Goal: Task Accomplishment & Management: Manage account settings

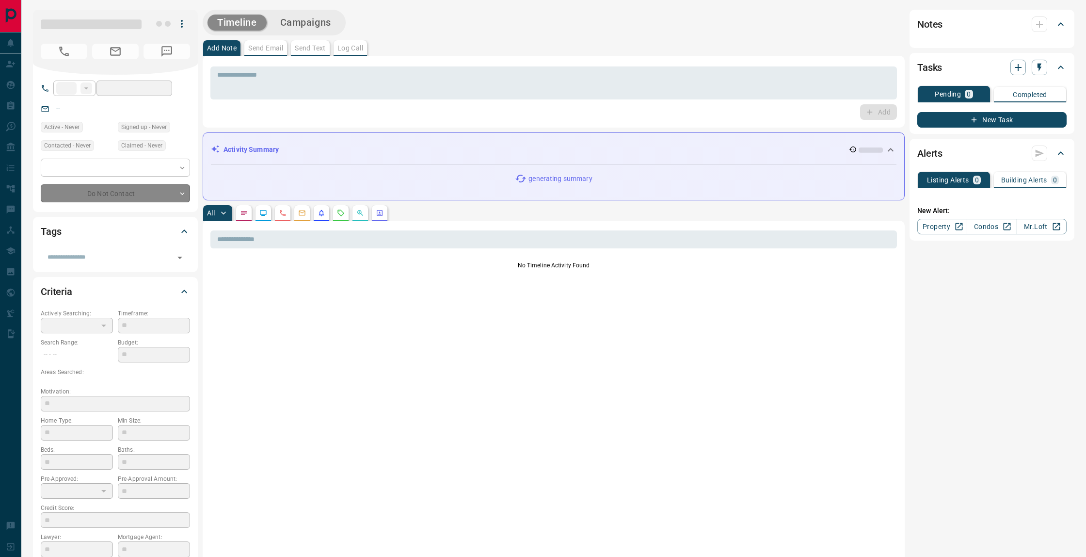
type input "**"
type input "**********"
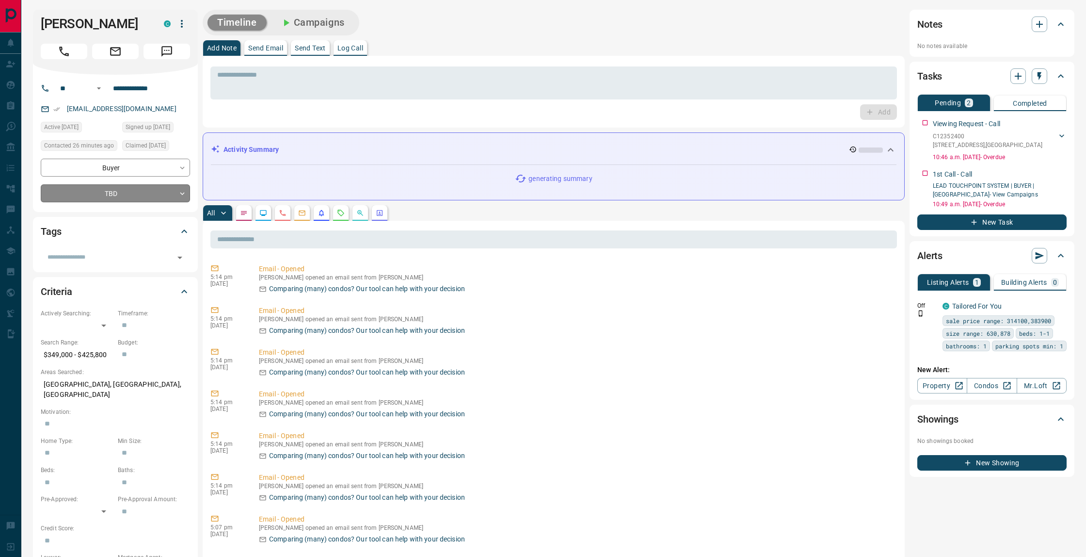
click at [156, 187] on body "**********" at bounding box center [543, 528] width 1086 height 1056
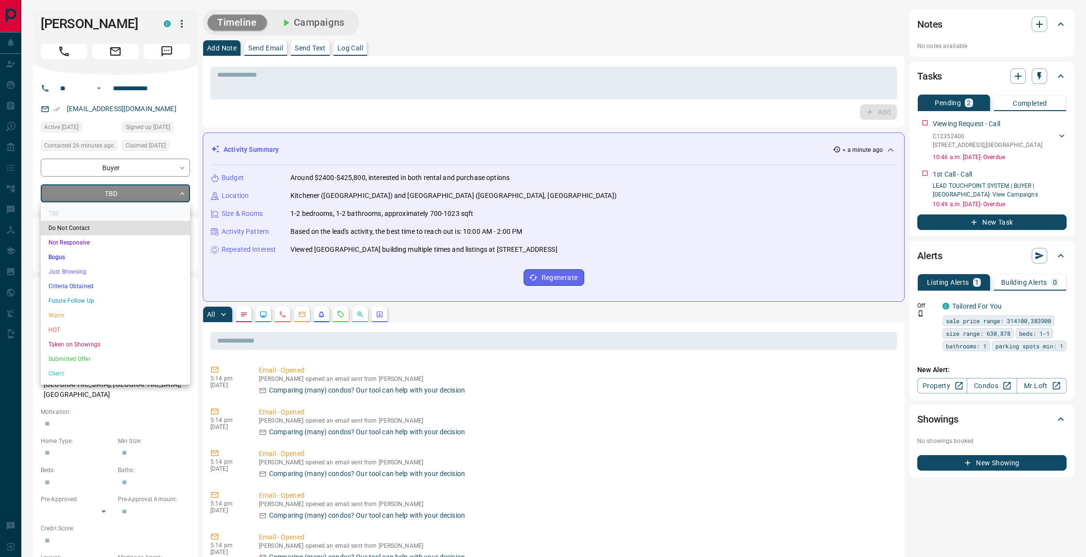
click at [130, 296] on li "Future Follow Up" at bounding box center [115, 300] width 149 height 15
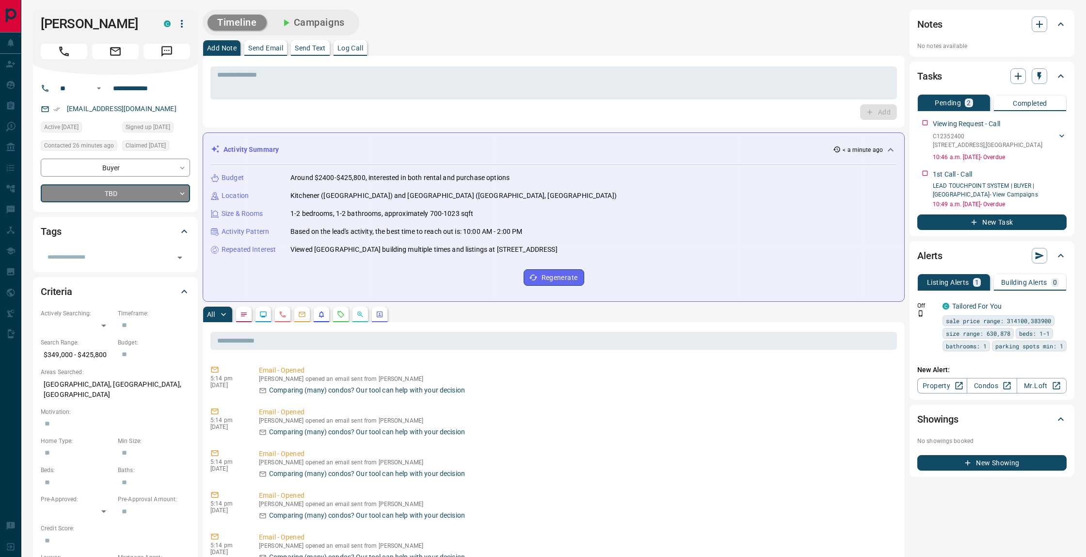
type input "*"
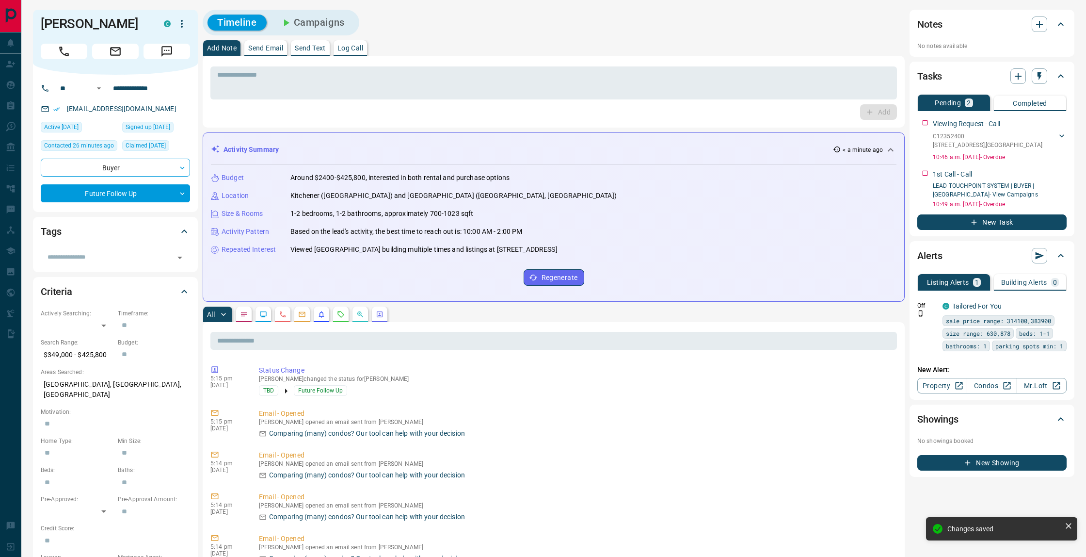
click at [240, 314] on button "button" at bounding box center [244, 315] width 16 height 16
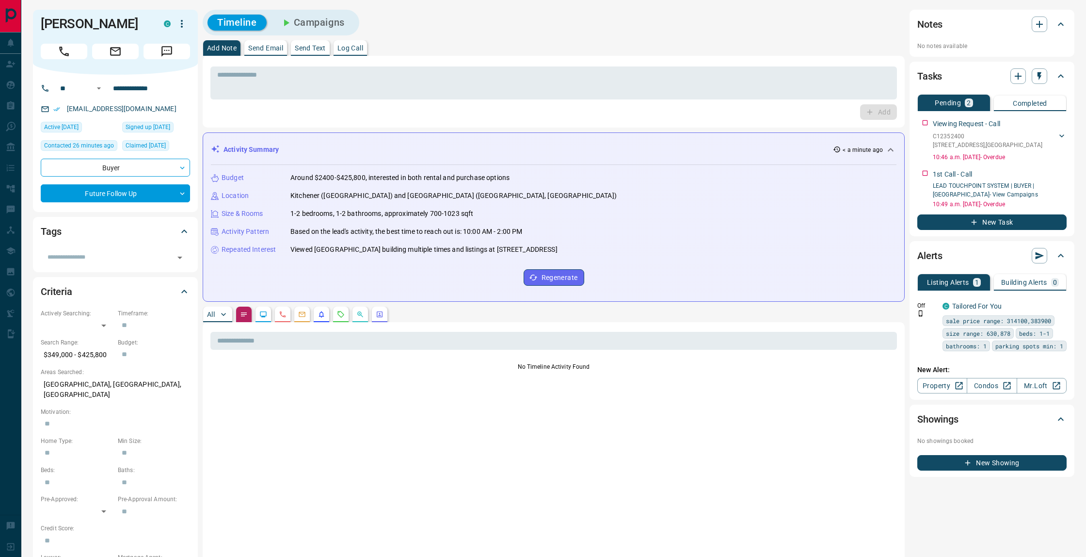
click at [264, 313] on icon "Lead Browsing Activity" at bounding box center [263, 314] width 8 height 8
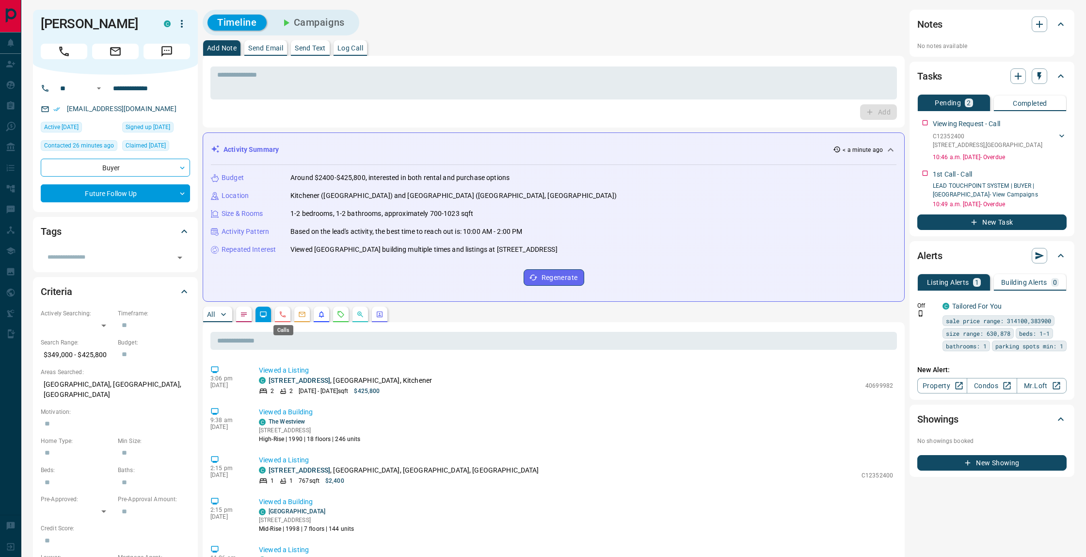
click at [283, 313] on icon "Calls" at bounding box center [283, 314] width 8 height 8
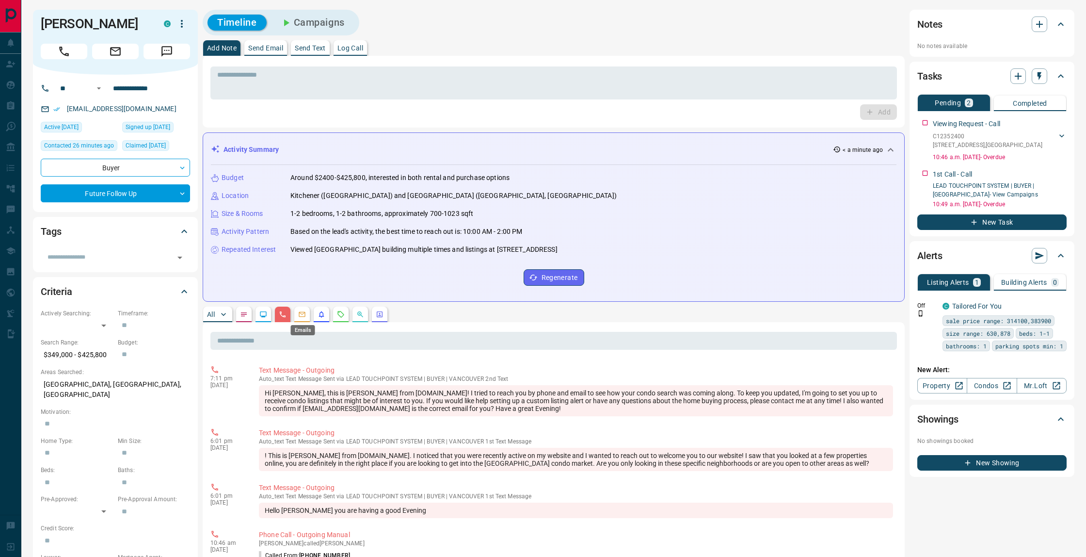
click at [306, 314] on icon "Emails" at bounding box center [302, 314] width 8 height 8
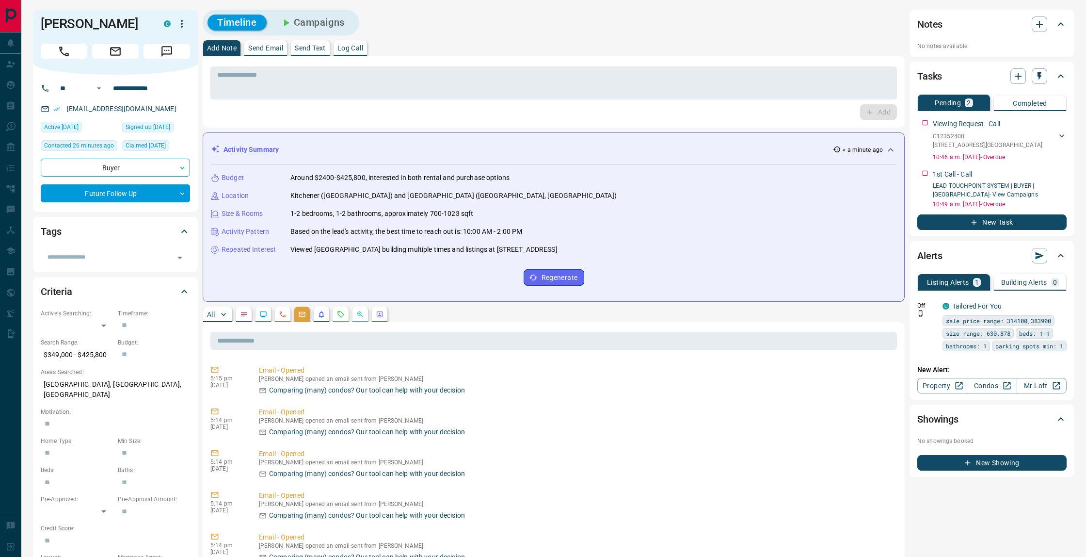
click at [318, 313] on icon "Listing Alerts" at bounding box center [322, 314] width 8 height 8
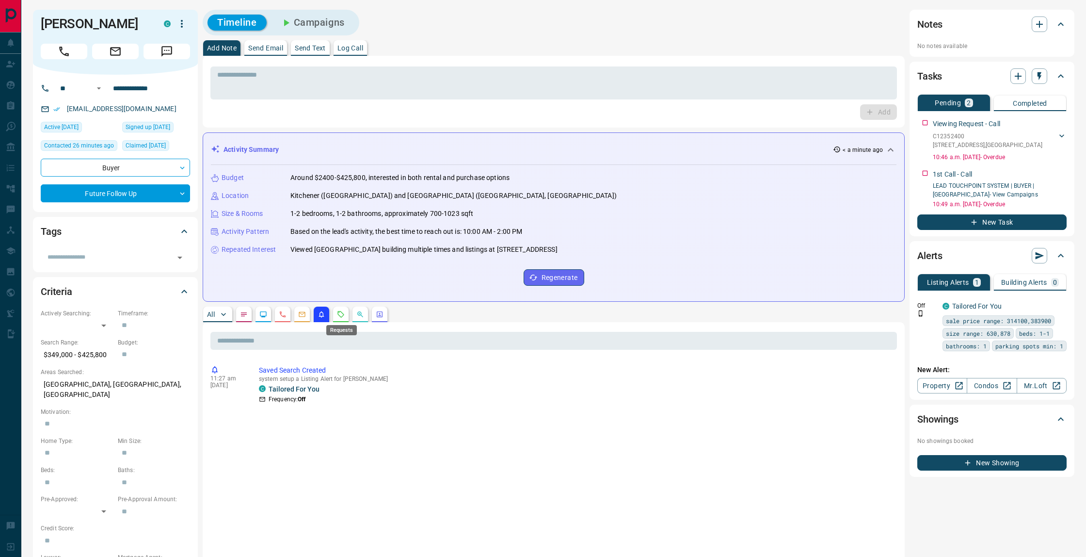
click at [341, 311] on icon "Requests" at bounding box center [341, 314] width 6 height 6
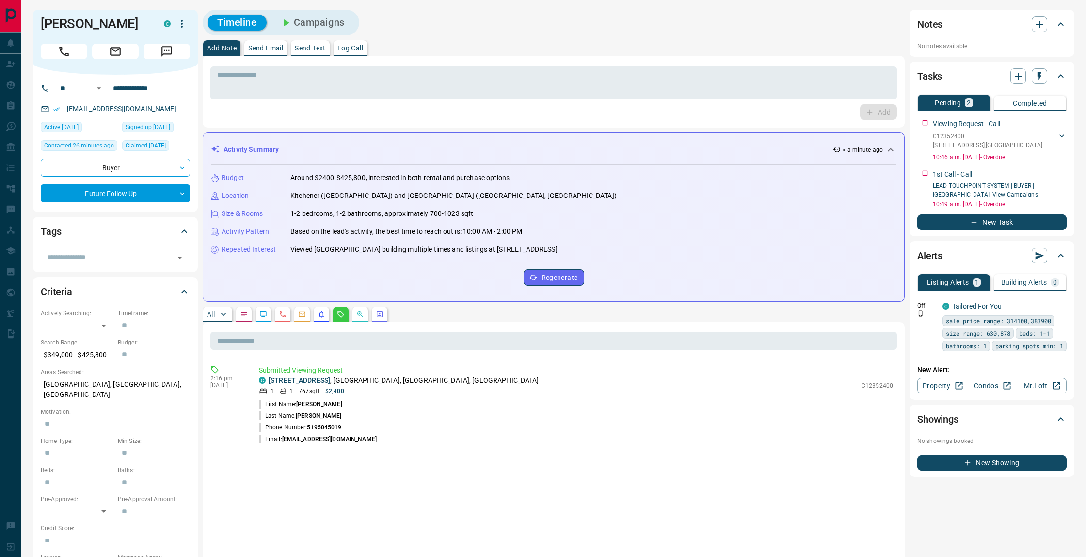
click at [368, 314] on button "button" at bounding box center [361, 315] width 16 height 16
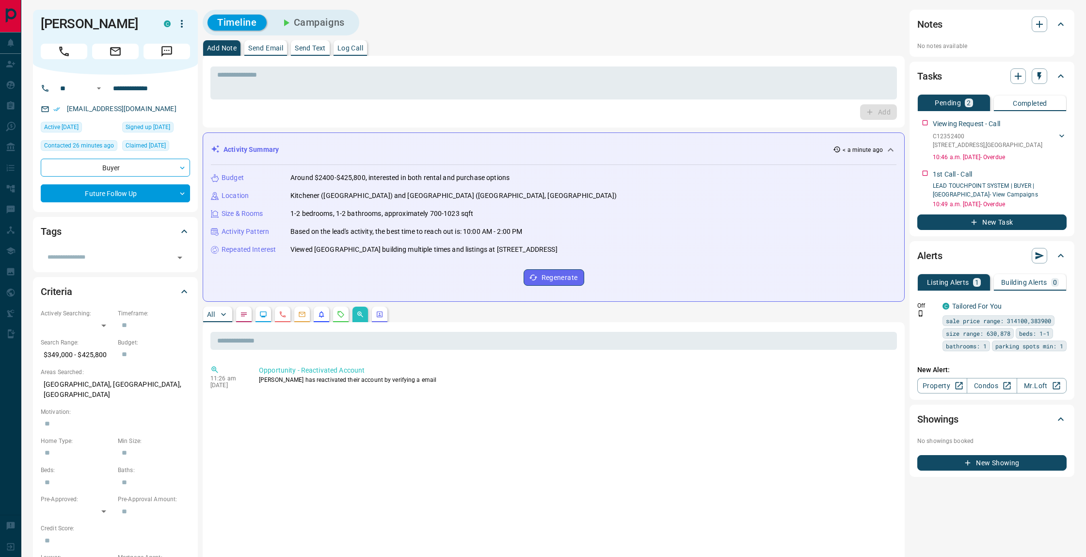
click at [377, 314] on icon "Agent Actions" at bounding box center [380, 314] width 6 height 6
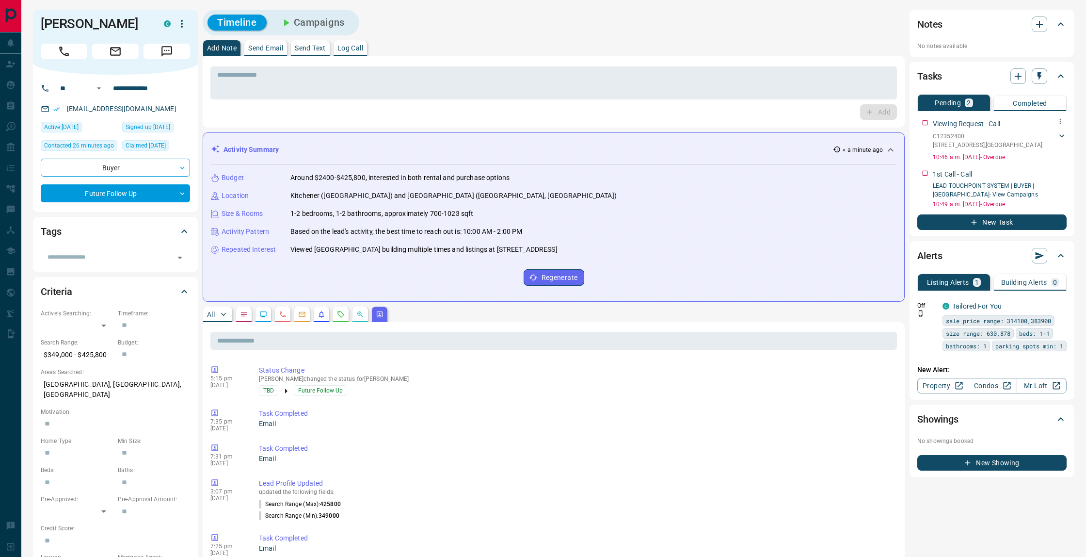
click at [1061, 132] on icon at bounding box center [1062, 136] width 10 height 10
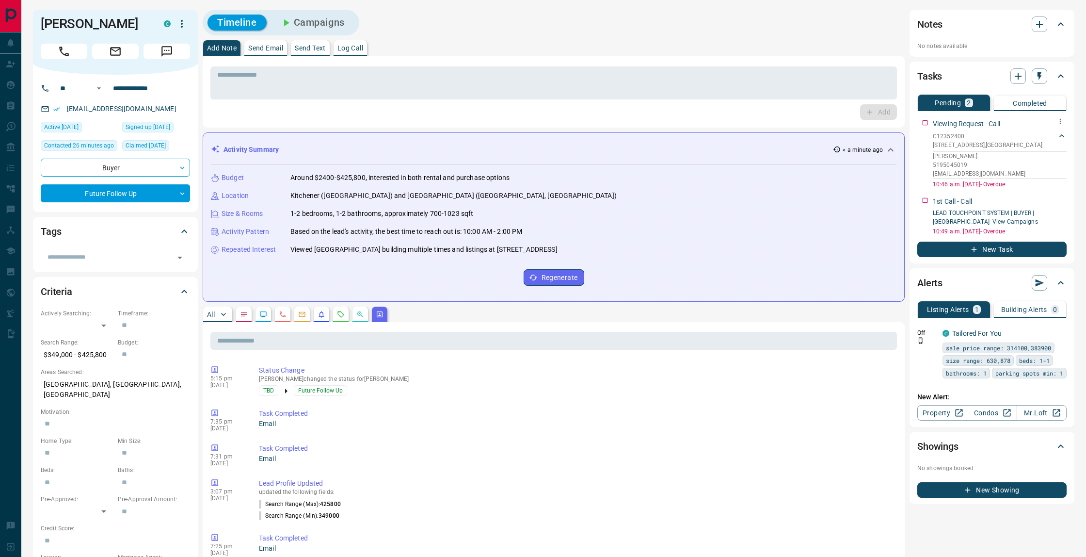
click at [1060, 119] on icon "button" at bounding box center [1060, 121] width 1 height 5
click at [1056, 153] on li "Delete" at bounding box center [1045, 154] width 43 height 15
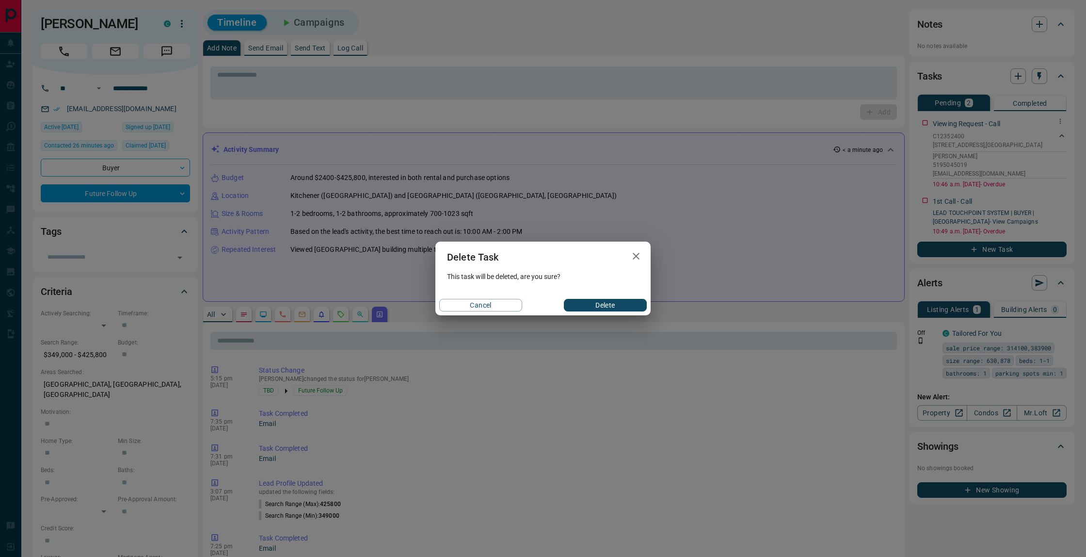
click at [603, 306] on button "Delete" at bounding box center [605, 305] width 83 height 13
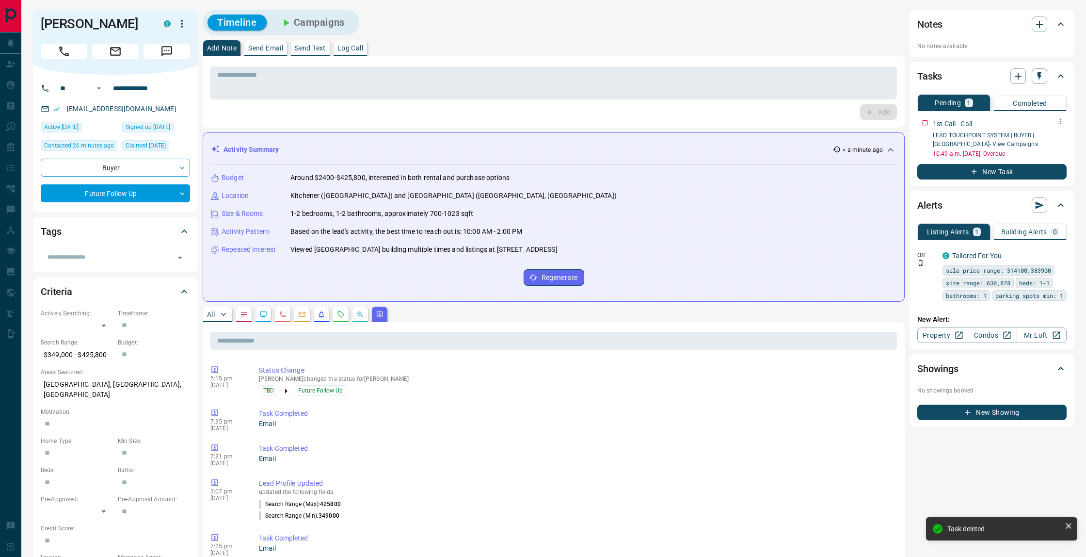
click at [1060, 122] on icon "button" at bounding box center [1061, 121] width 8 height 8
click at [1049, 158] on li "Delete" at bounding box center [1045, 154] width 43 height 15
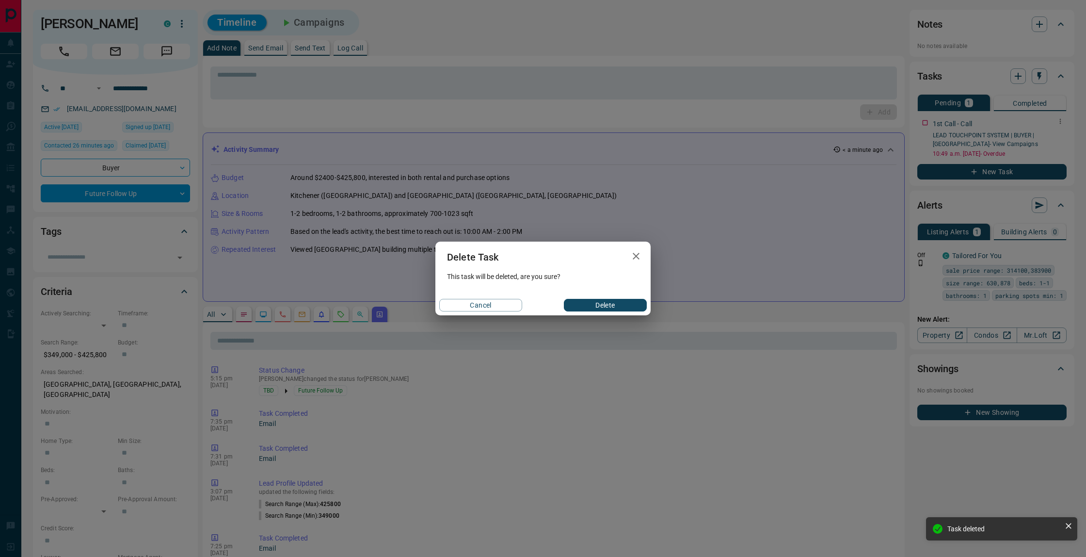
click at [600, 306] on button "Delete" at bounding box center [605, 305] width 83 height 13
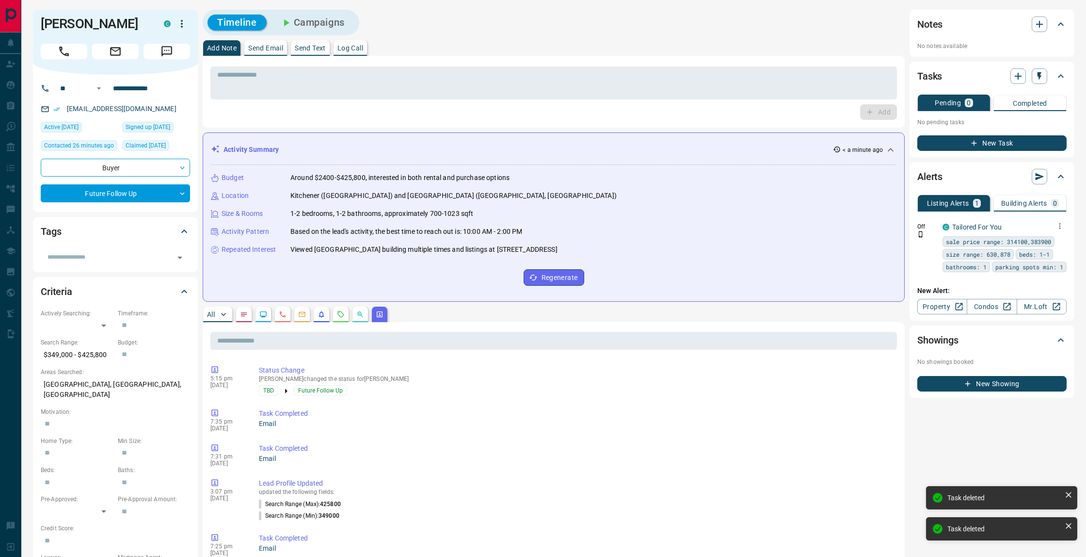
click at [1060, 225] on icon "button" at bounding box center [1060, 226] width 9 height 9
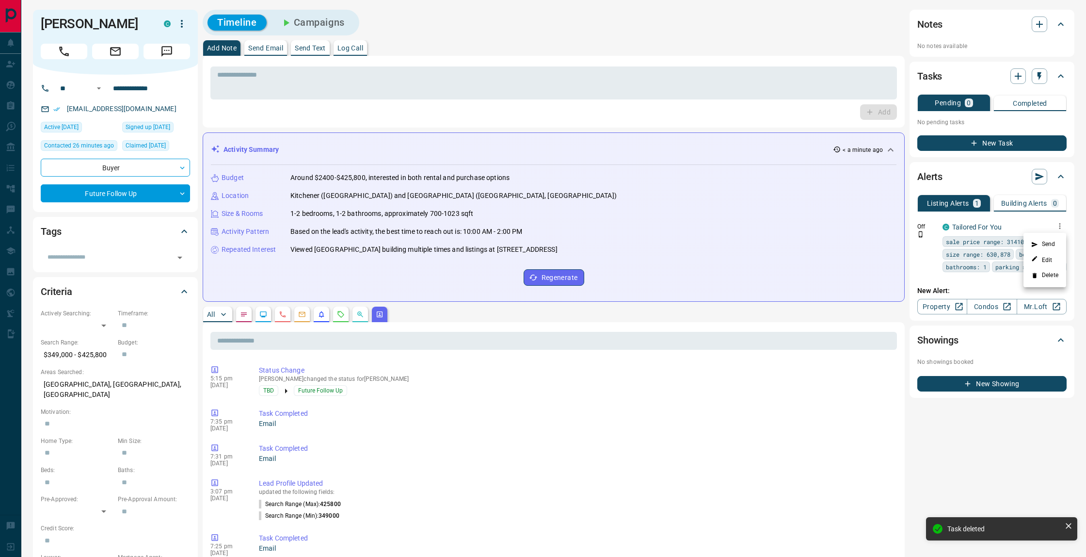
click at [1054, 273] on li "Delete" at bounding box center [1045, 276] width 43 height 16
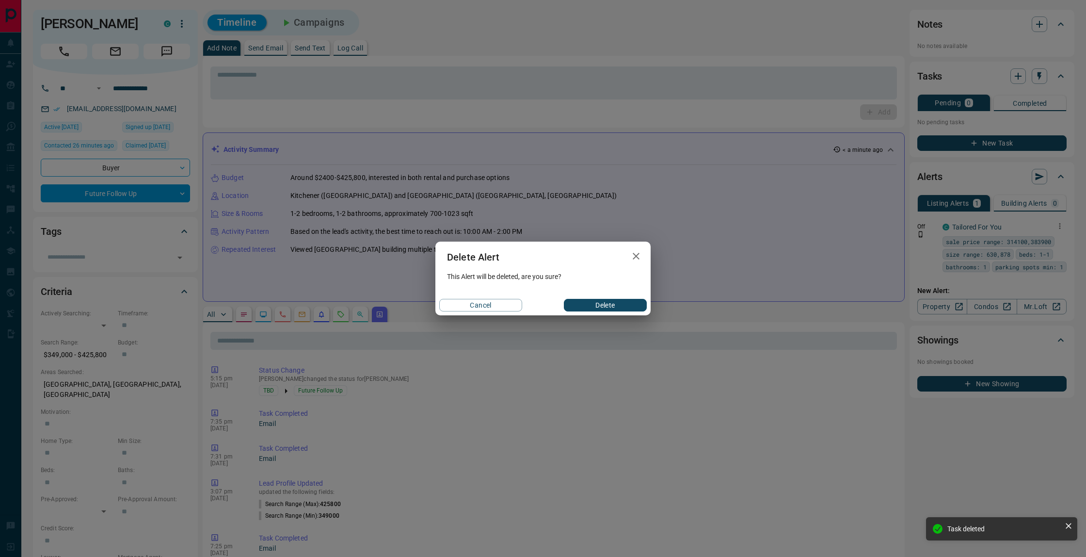
click at [587, 302] on button "Delete" at bounding box center [605, 305] width 83 height 13
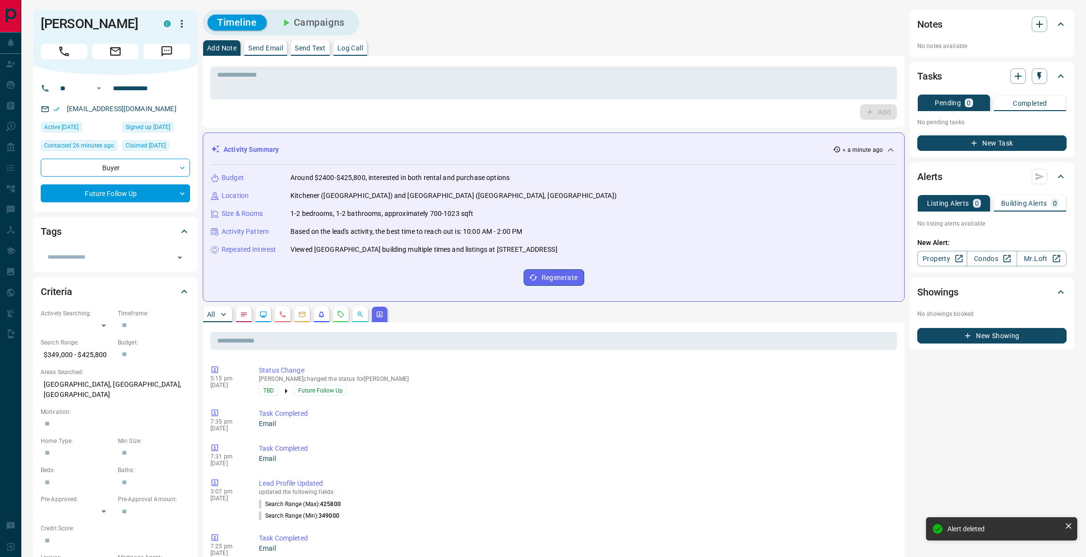
click at [187, 19] on icon "button" at bounding box center [182, 24] width 12 height 12
click at [102, 19] on div at bounding box center [543, 278] width 1086 height 557
